Goal: Task Accomplishment & Management: Use online tool/utility

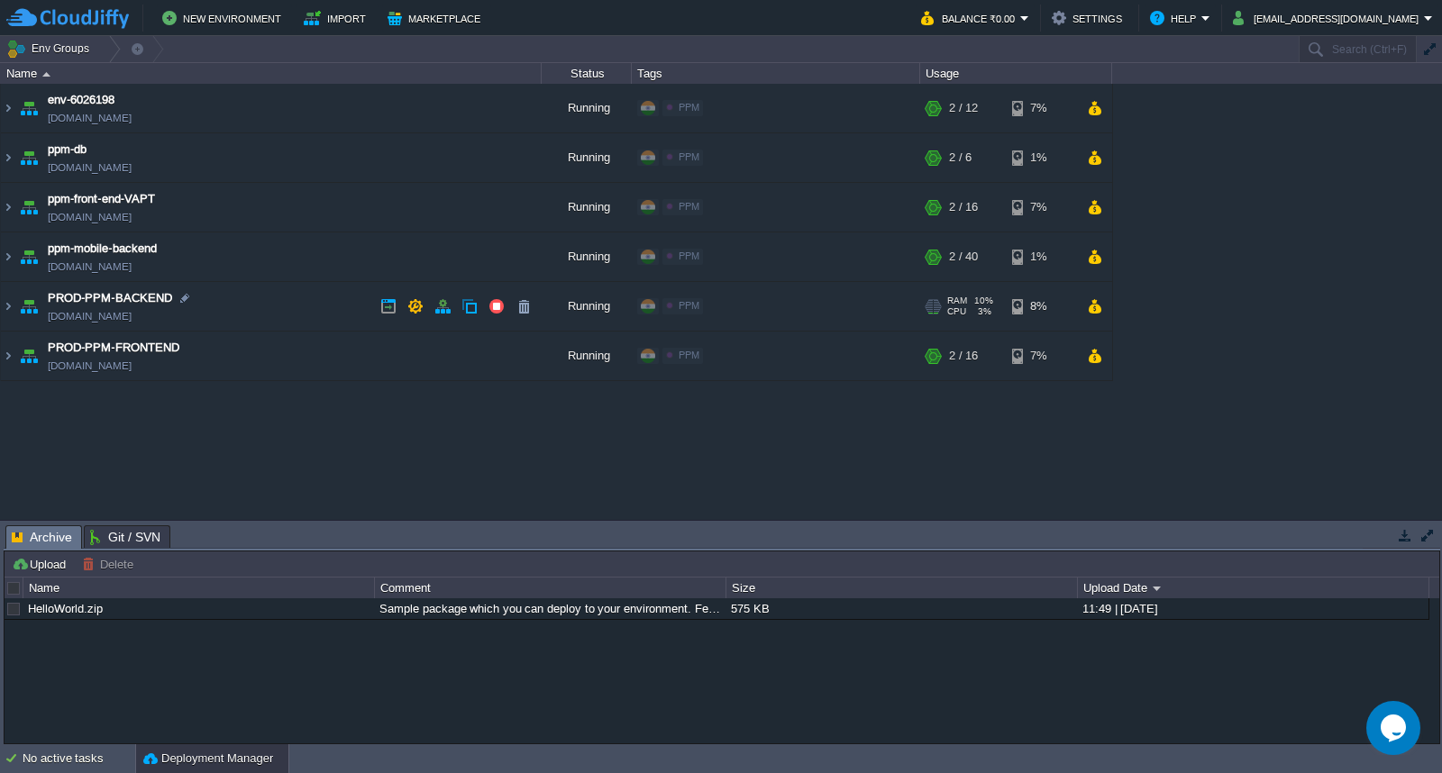
click at [276, 293] on td "PROD-PPM-BACKEND [DOMAIN_NAME]" at bounding box center [271, 307] width 541 height 50
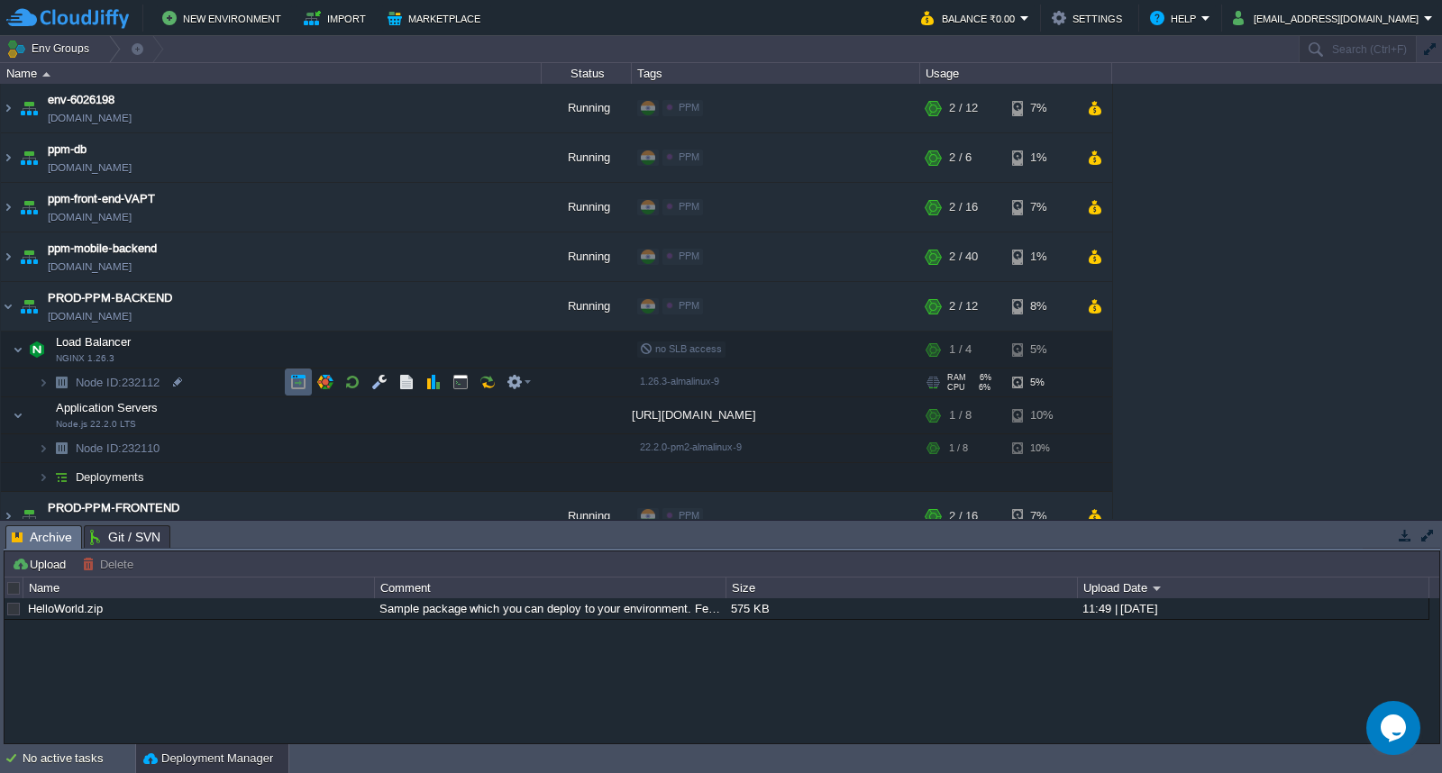
scroll to position [23, 0]
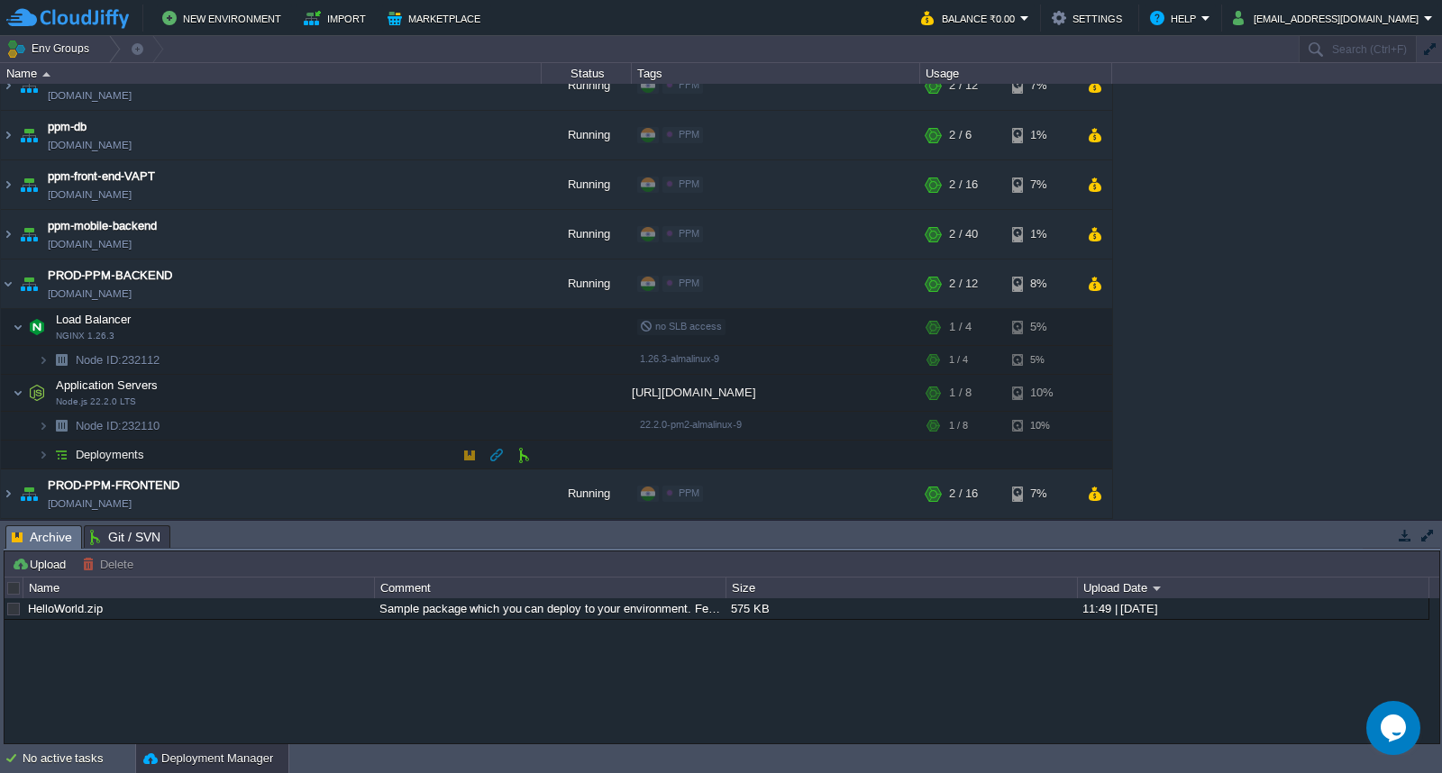
click at [238, 449] on td "Deployments" at bounding box center [271, 455] width 541 height 29
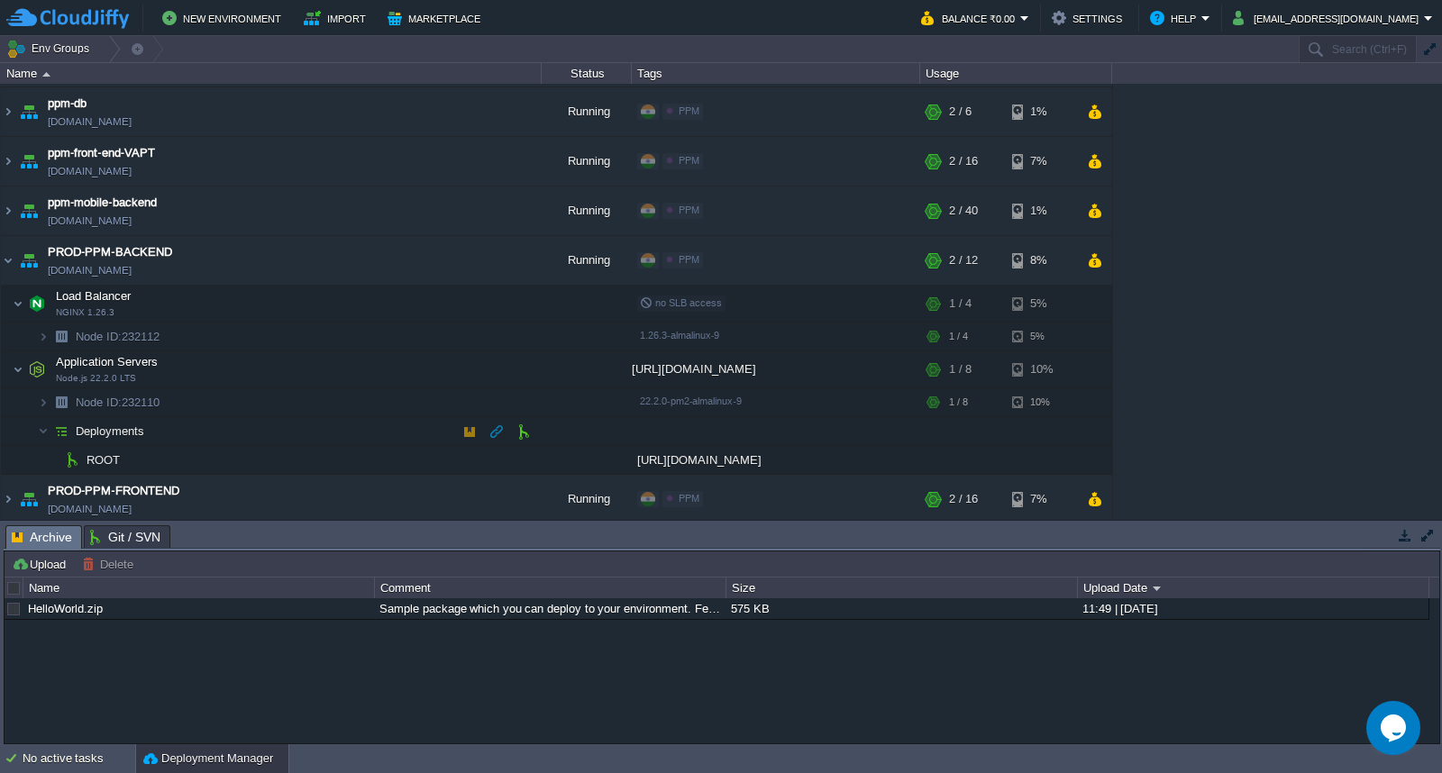
scroll to position [51, 0]
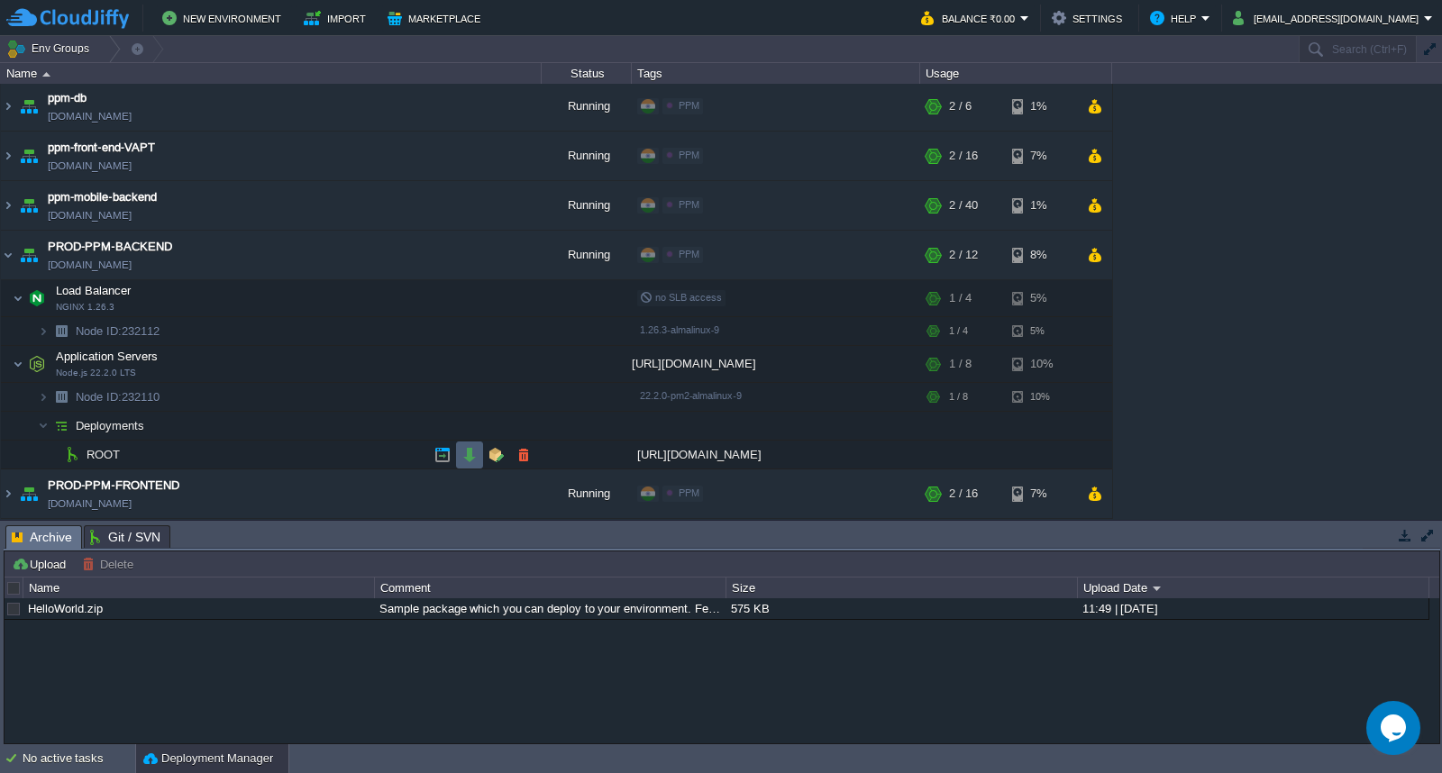
click at [475, 456] on button "button" at bounding box center [469, 455] width 16 height 16
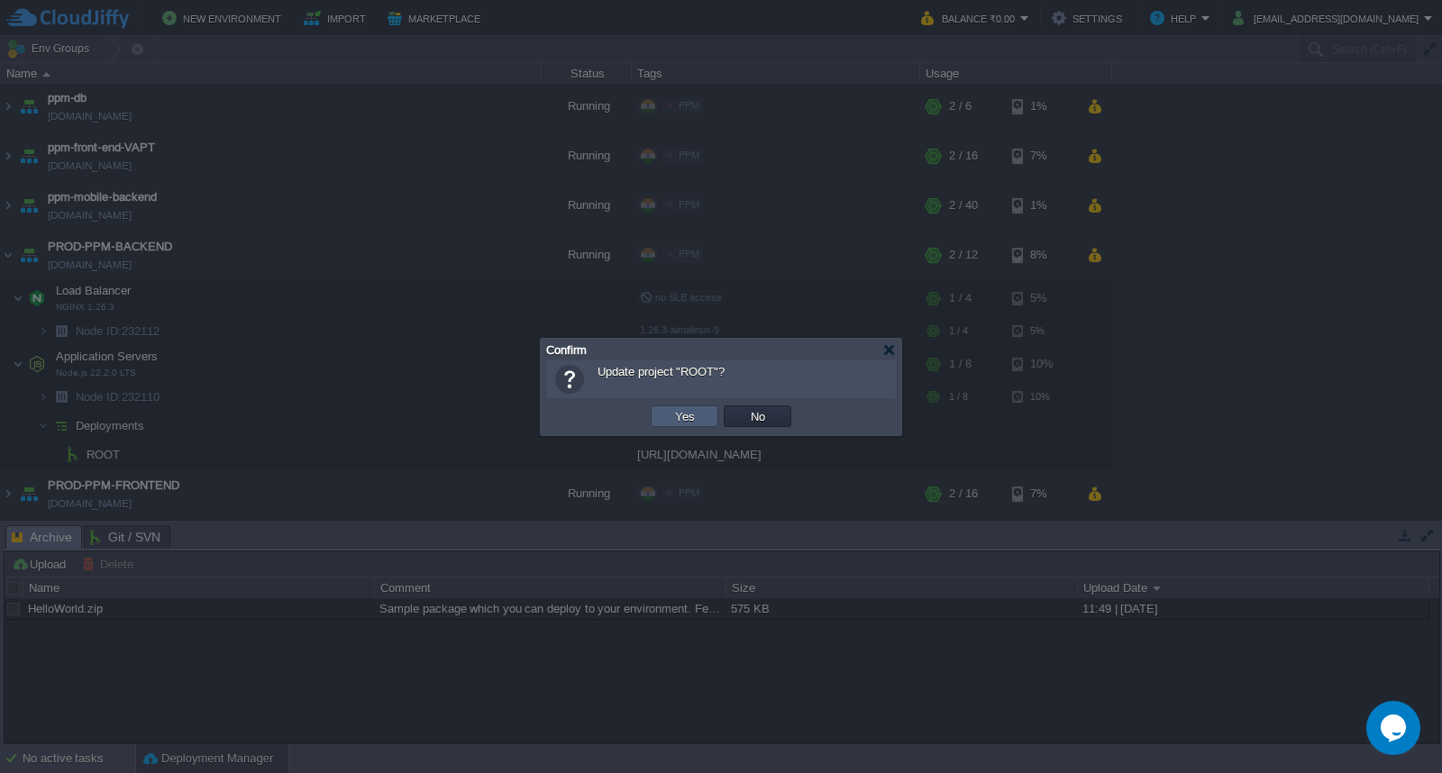
click at [705, 418] on td "Yes" at bounding box center [684, 416] width 68 height 22
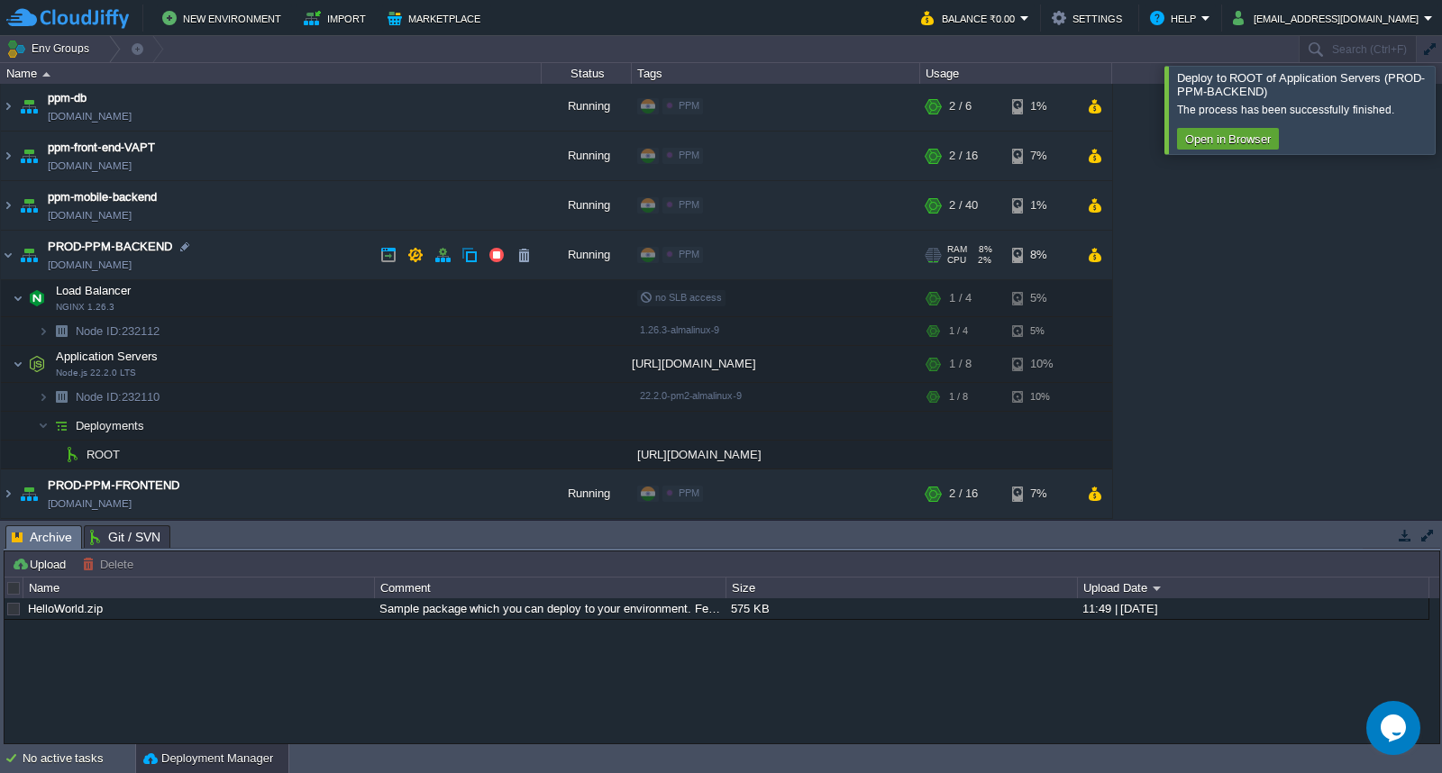
click at [250, 250] on td "PROD-PPM-BACKEND [DOMAIN_NAME]" at bounding box center [271, 256] width 541 height 50
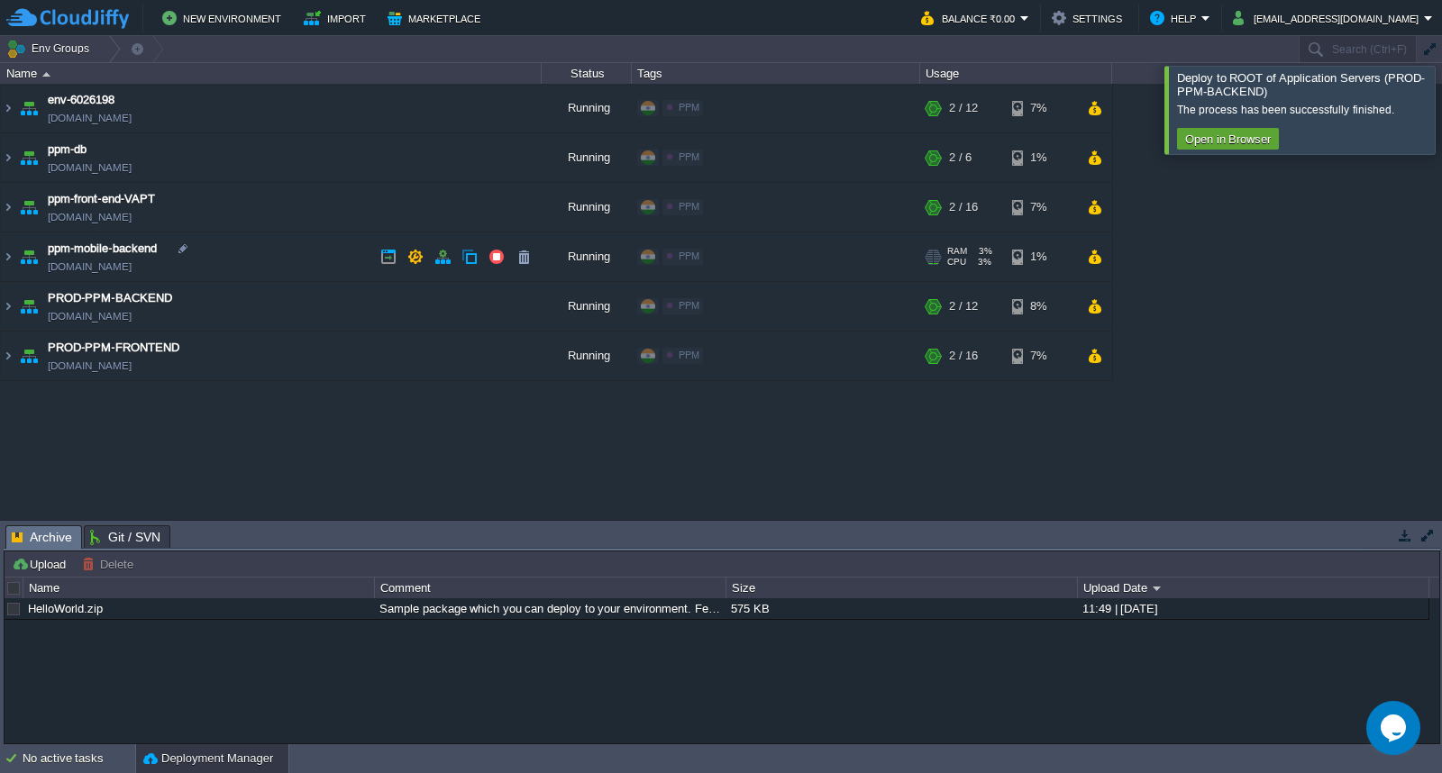
click at [326, 256] on td "ppm-mobile-backend [DOMAIN_NAME]" at bounding box center [271, 257] width 541 height 50
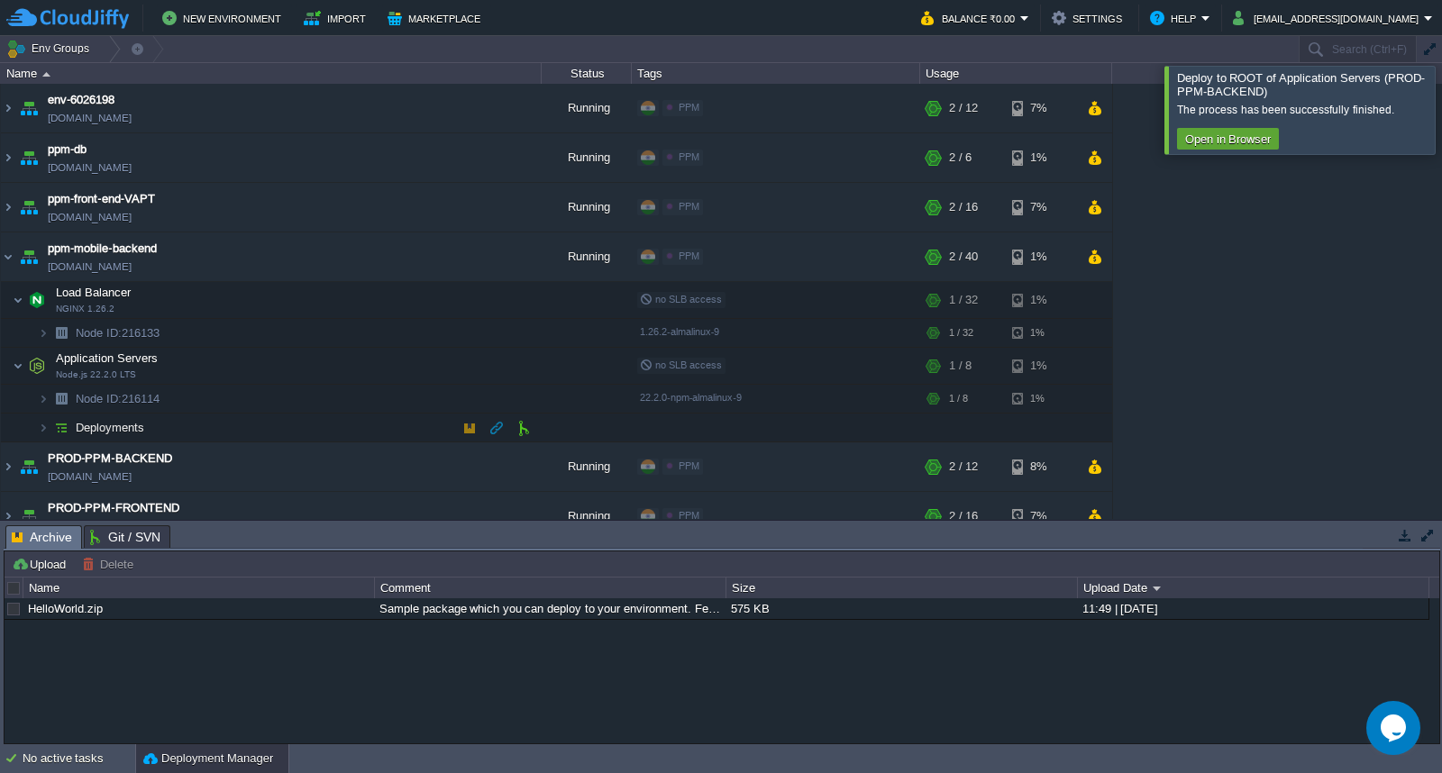
click at [319, 422] on td "Deployments" at bounding box center [271, 428] width 541 height 29
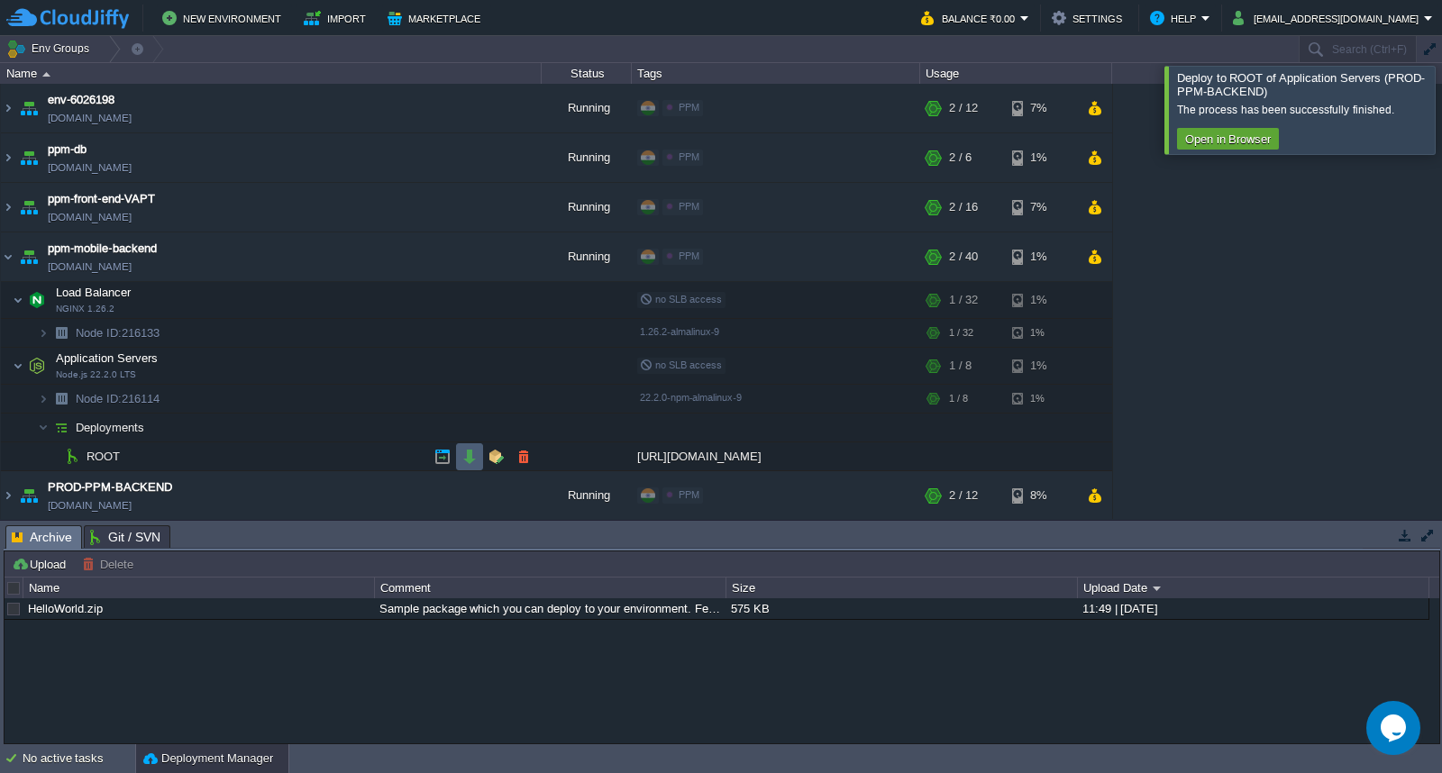
click at [465, 464] on button "button" at bounding box center [469, 457] width 16 height 16
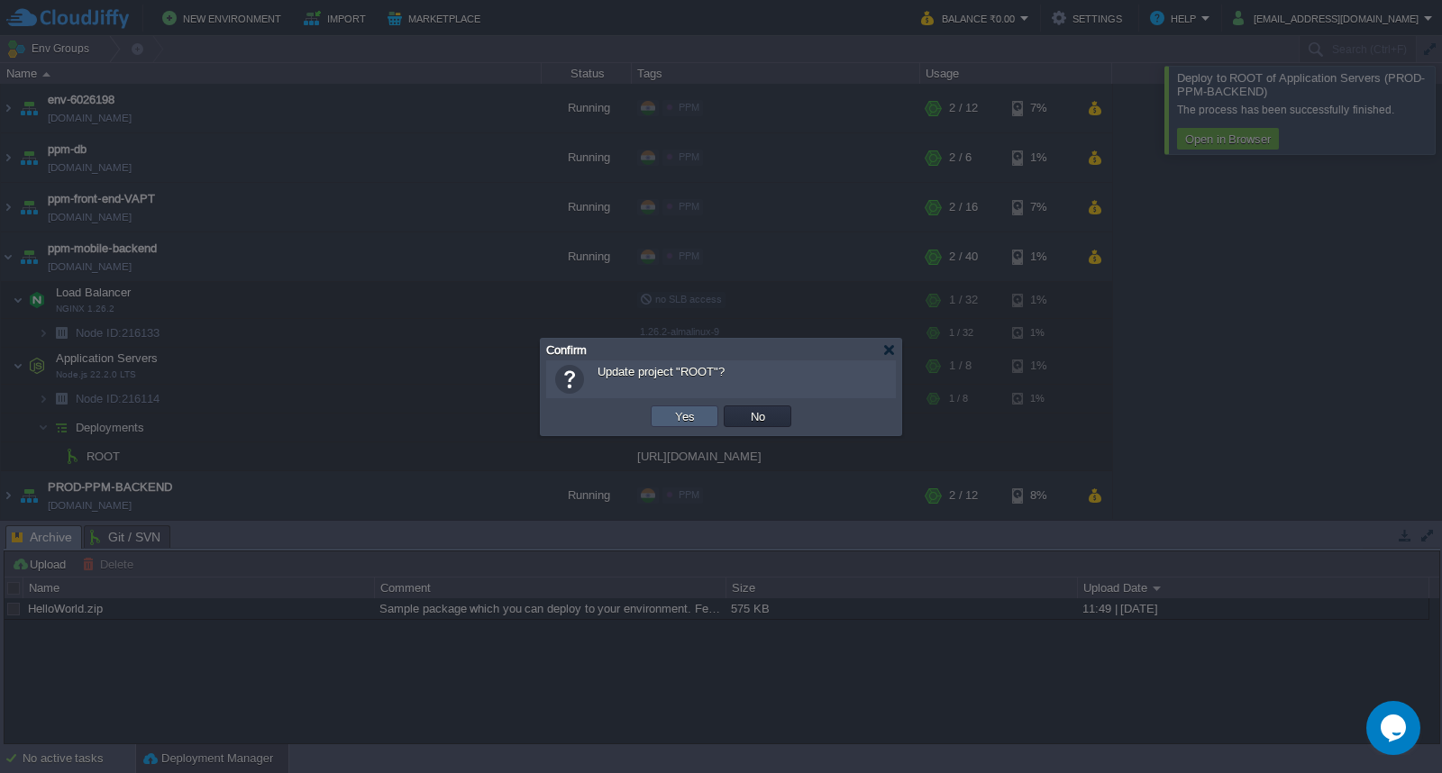
click at [678, 408] on button "Yes" at bounding box center [684, 416] width 31 height 16
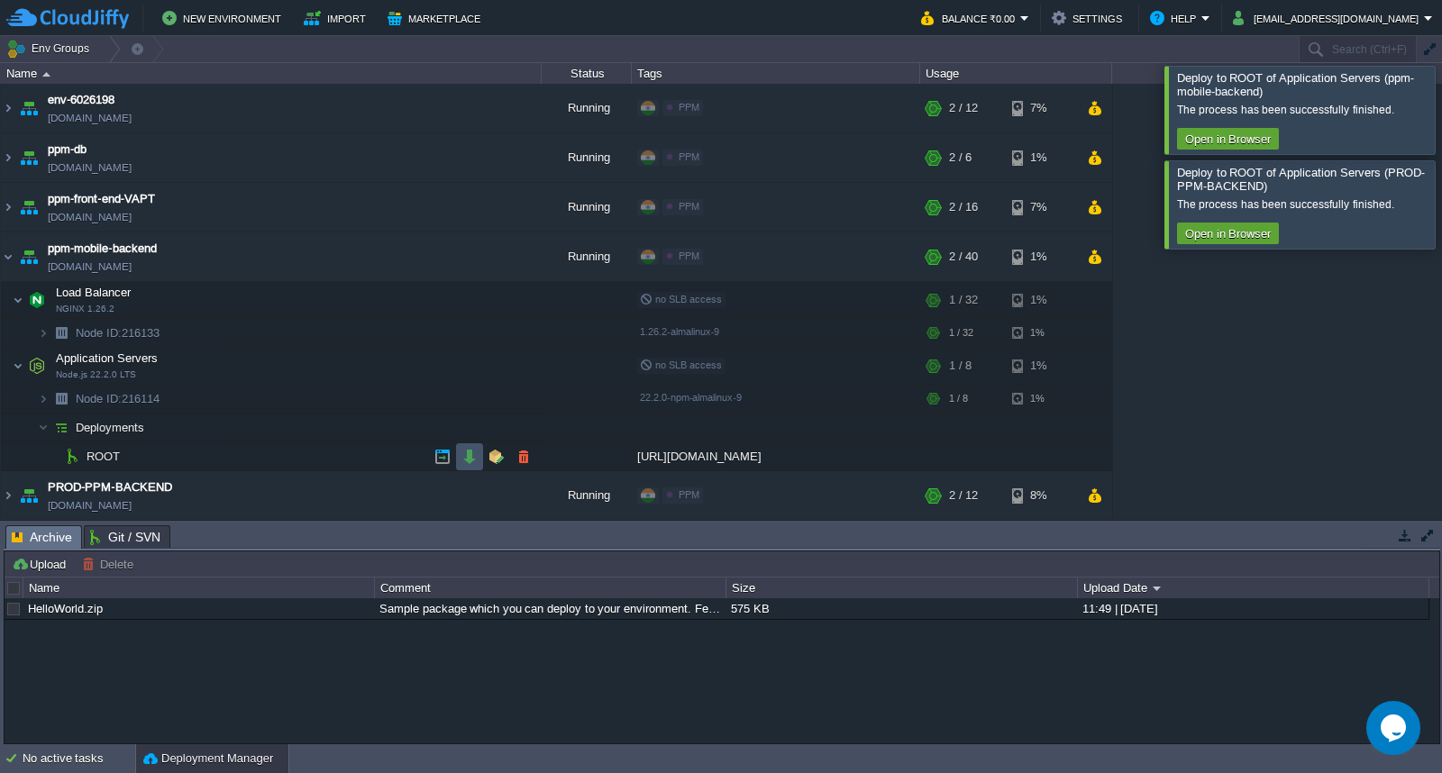
click at [469, 457] on button "button" at bounding box center [469, 457] width 16 height 16
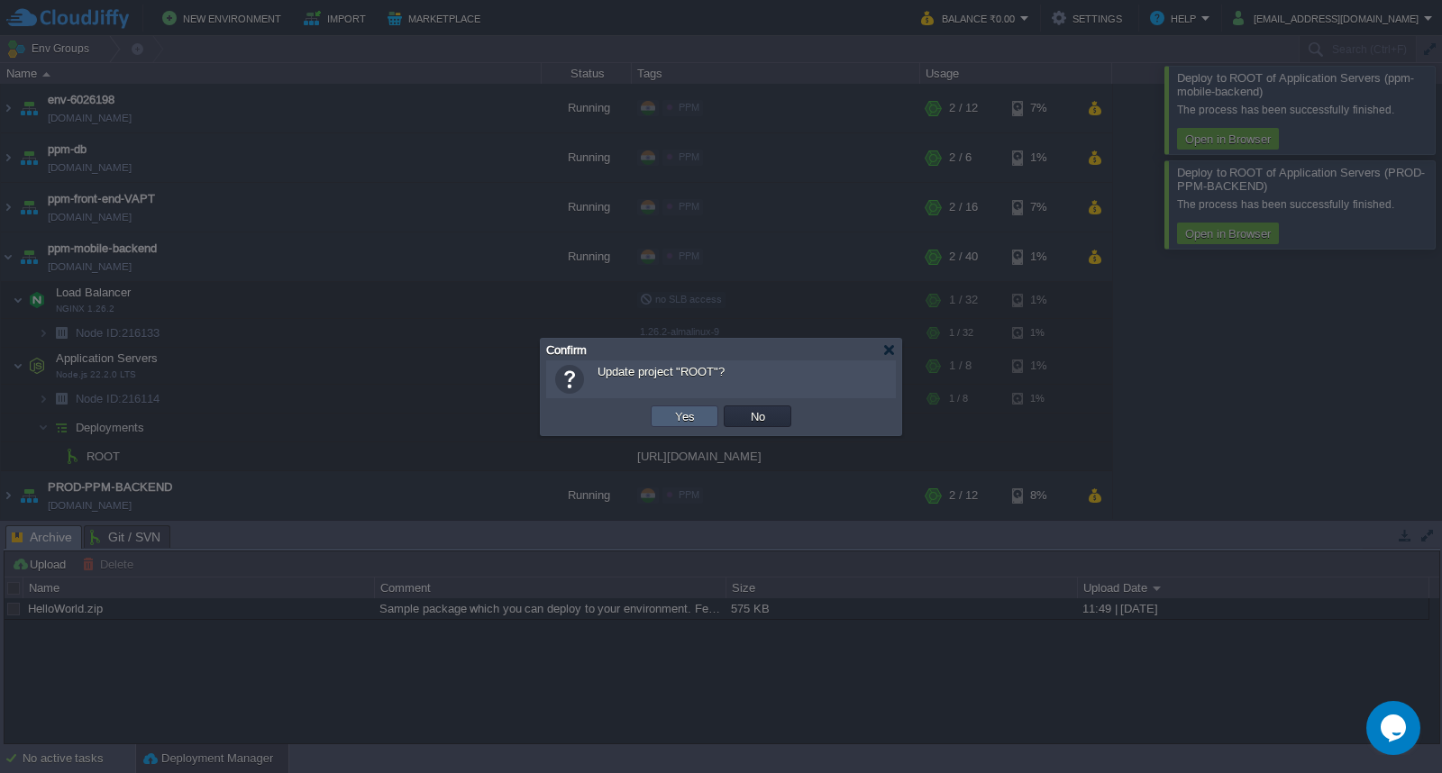
click at [662, 424] on td "Yes" at bounding box center [684, 416] width 68 height 22
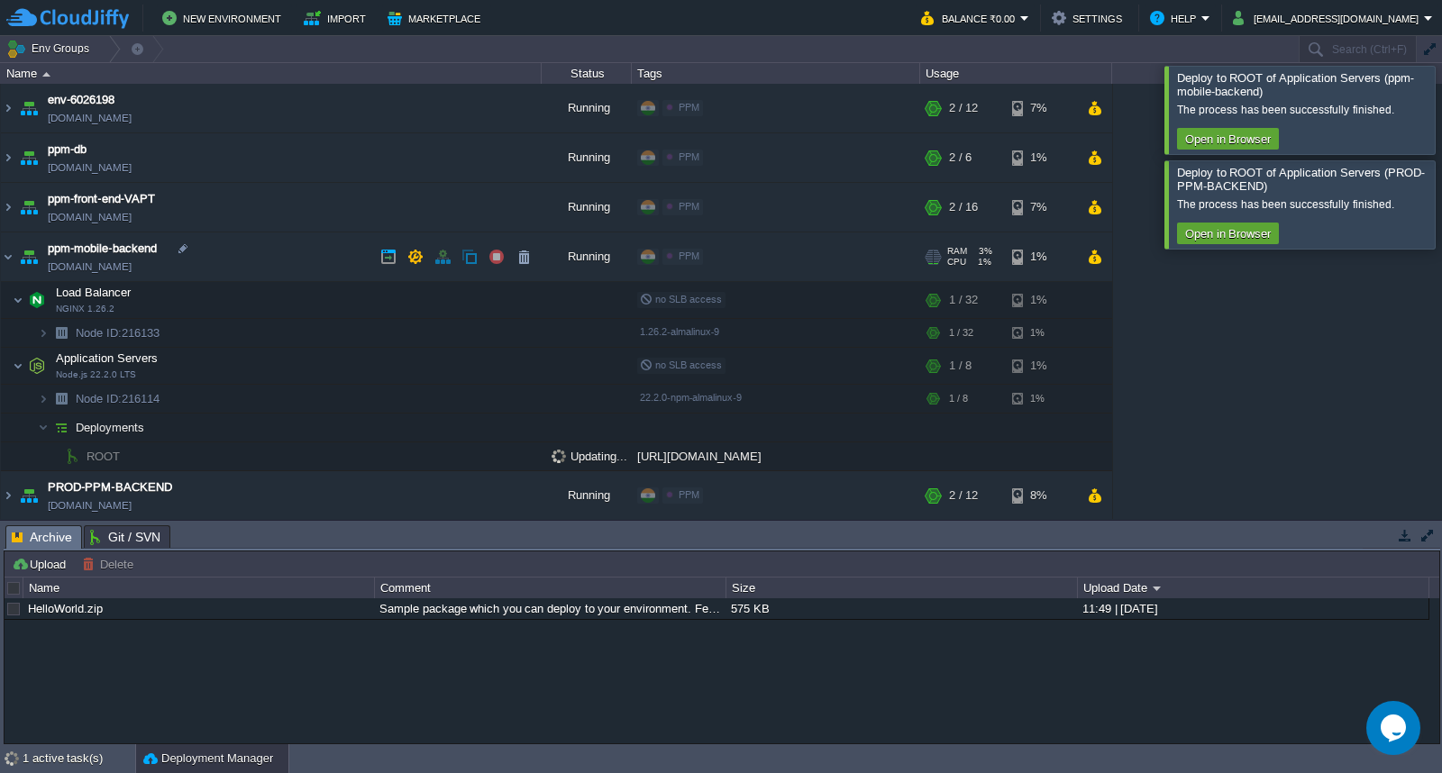
click at [262, 265] on td "ppm-mobile-backend [DOMAIN_NAME]" at bounding box center [271, 257] width 541 height 50
click at [381, 259] on button "button" at bounding box center [388, 257] width 16 height 16
click at [468, 452] on button "button" at bounding box center [469, 457] width 16 height 16
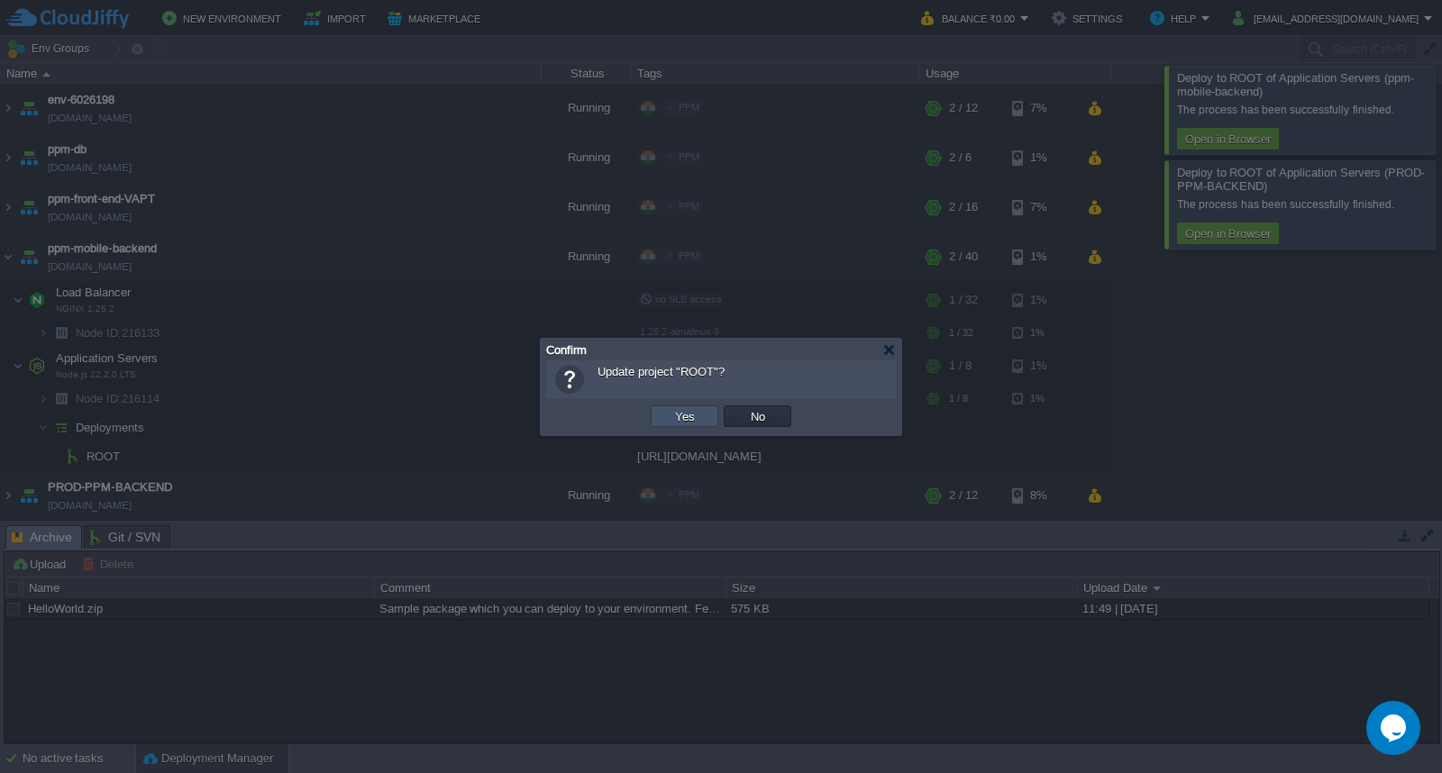
click at [686, 421] on button "Yes" at bounding box center [684, 416] width 31 height 16
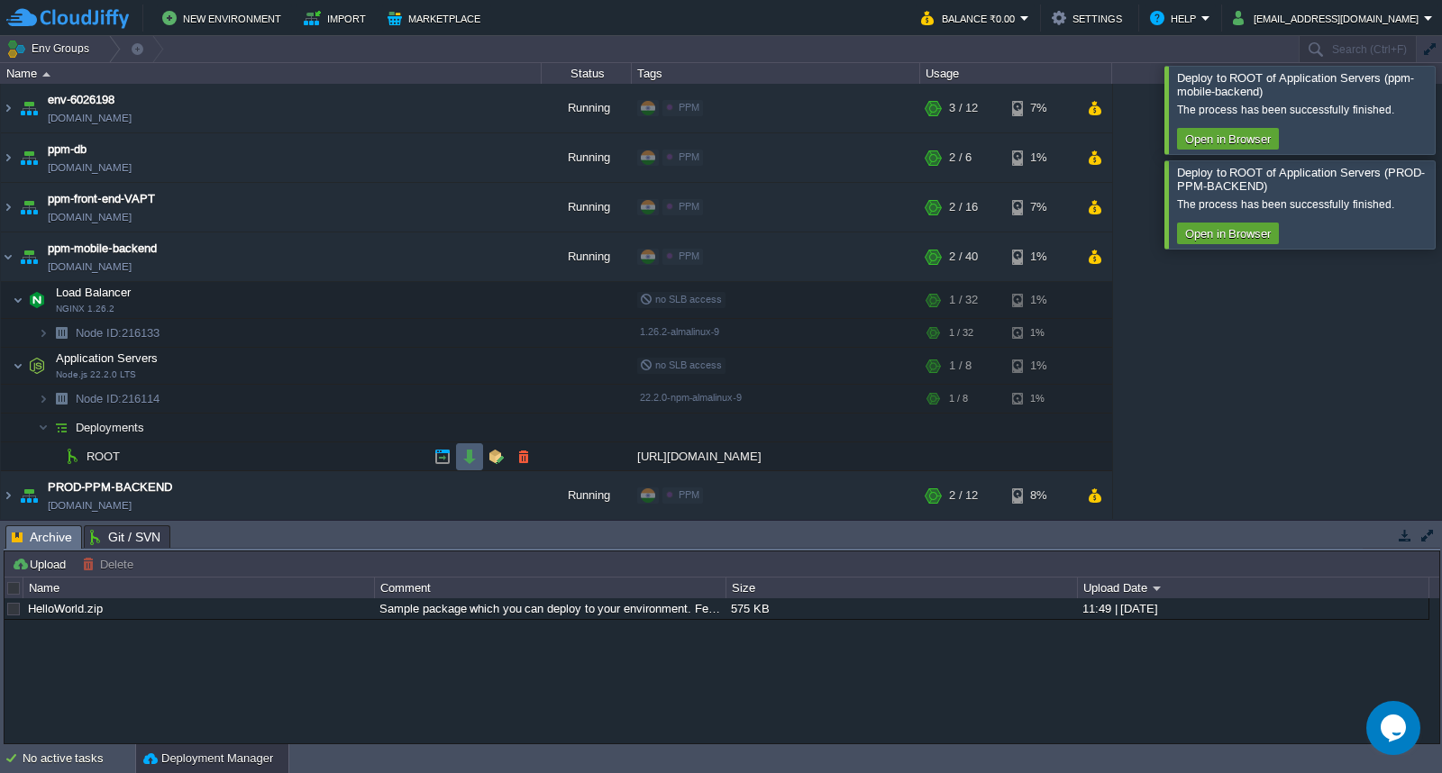
click at [470, 455] on button "button" at bounding box center [469, 457] width 16 height 16
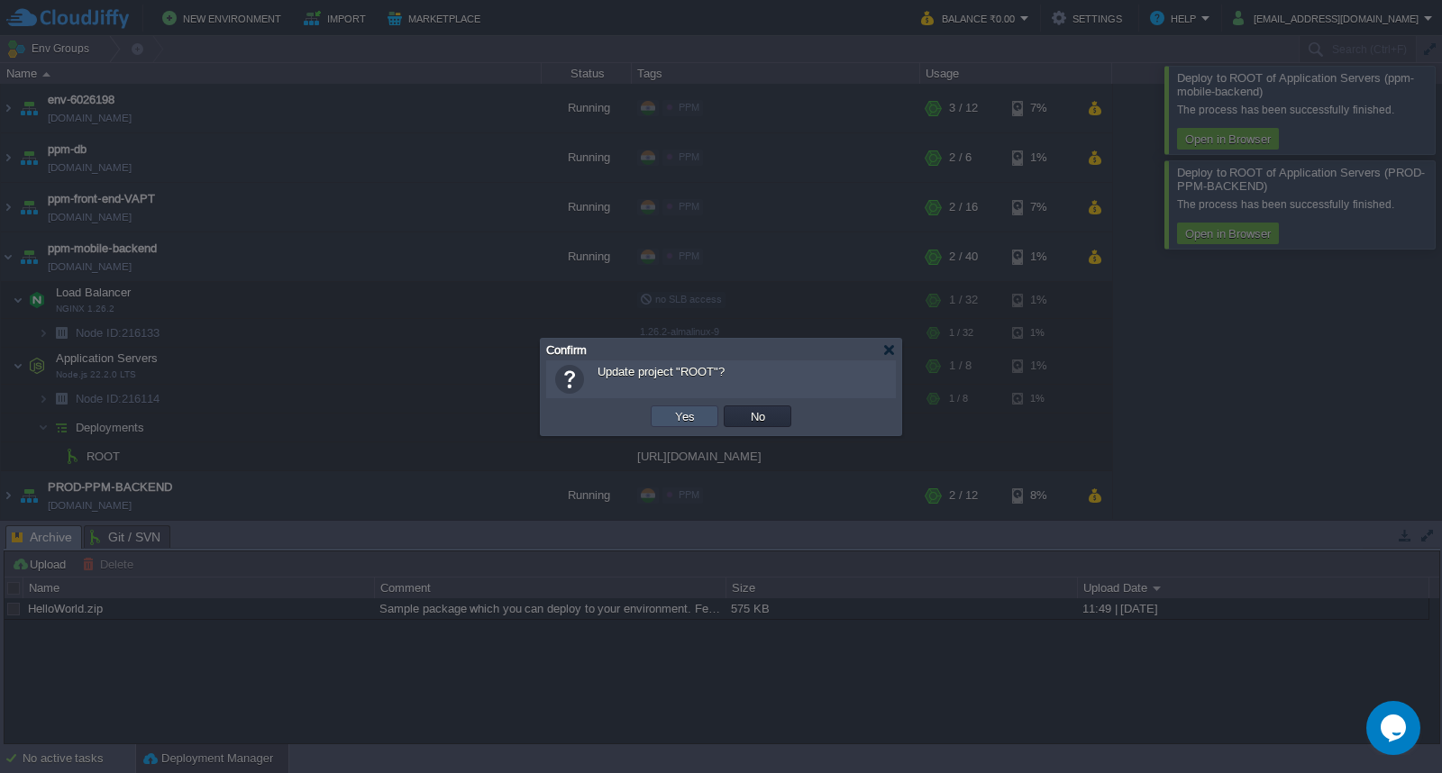
click at [680, 417] on button "Yes" at bounding box center [684, 416] width 31 height 16
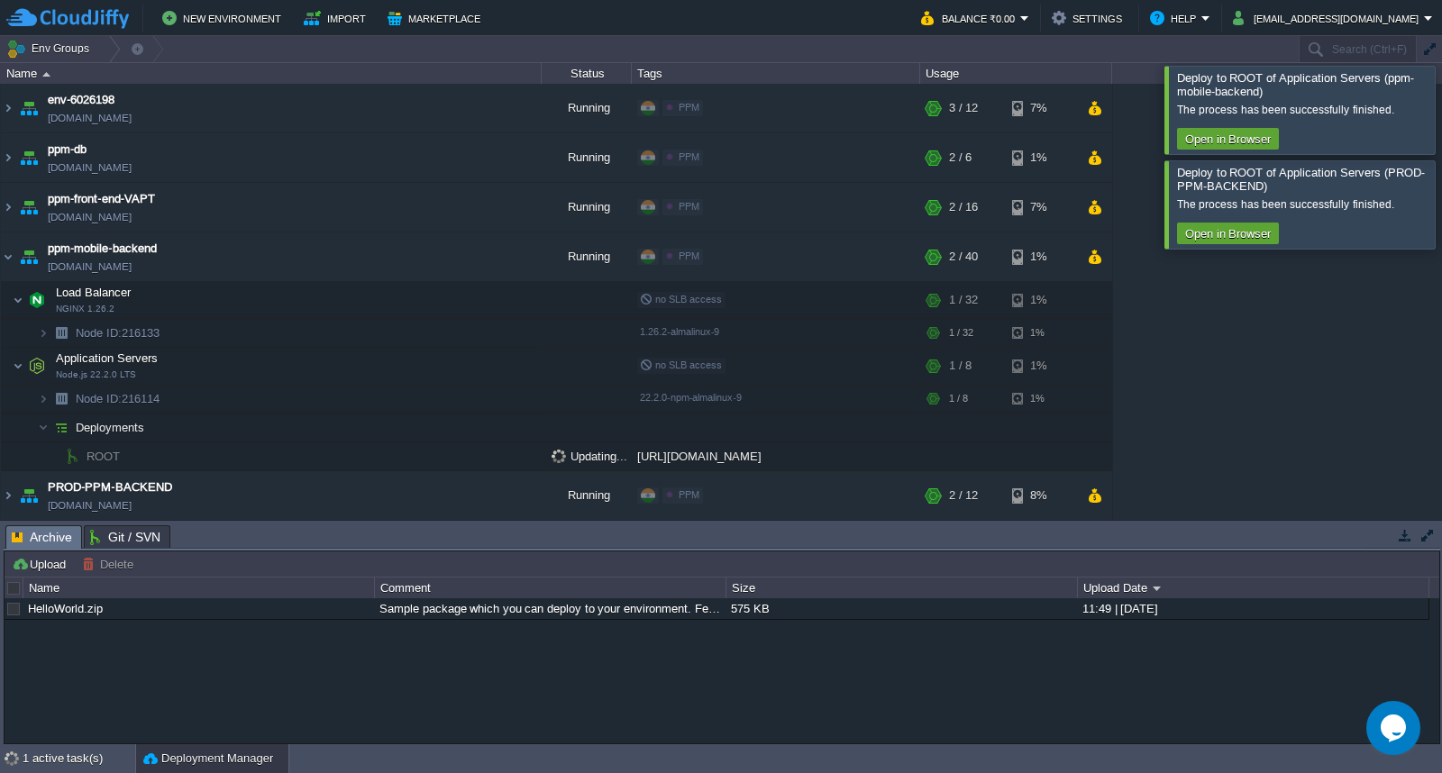
click at [1441, 199] on div at bounding box center [1463, 203] width 0 height 87
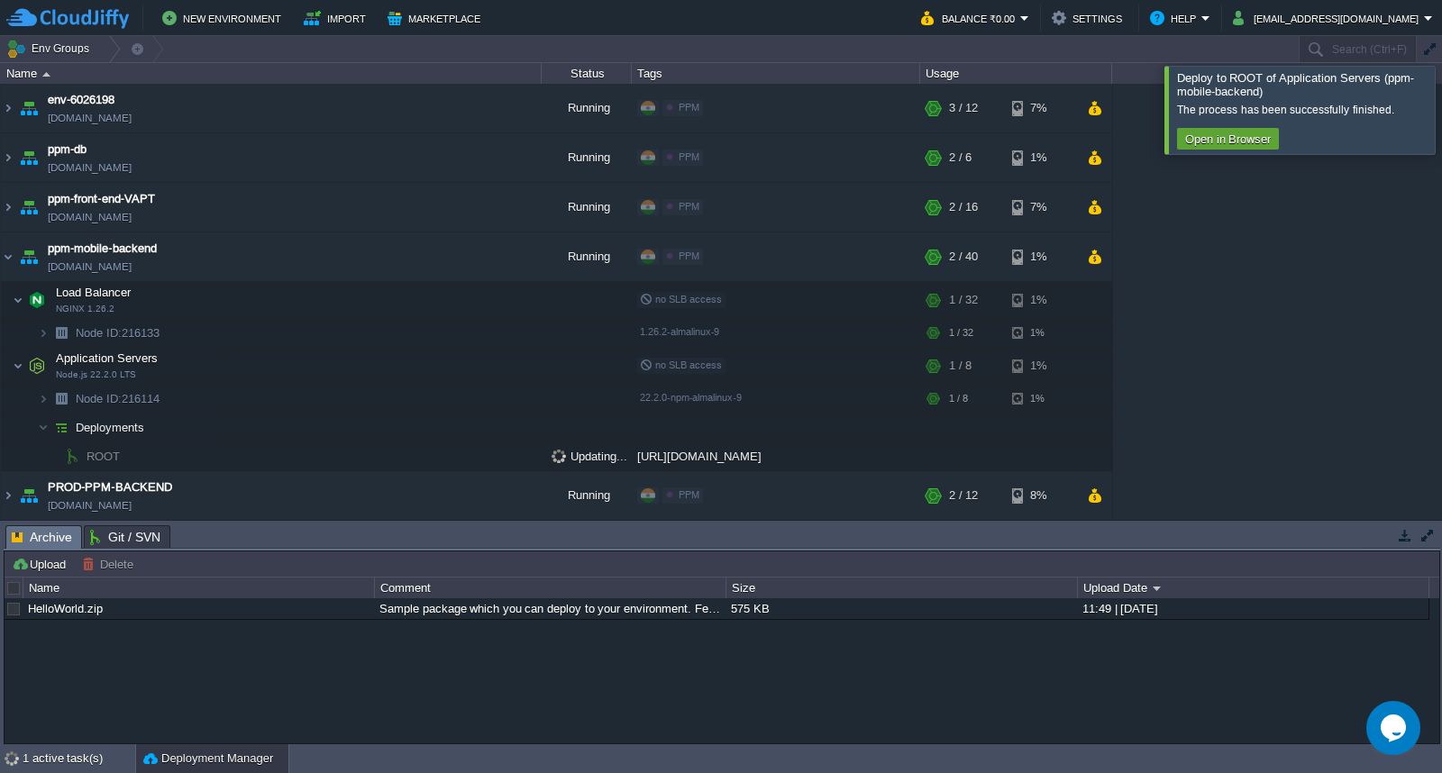
click at [1441, 123] on div at bounding box center [1463, 109] width 0 height 87
